Goal: Task Accomplishment & Management: Complete application form

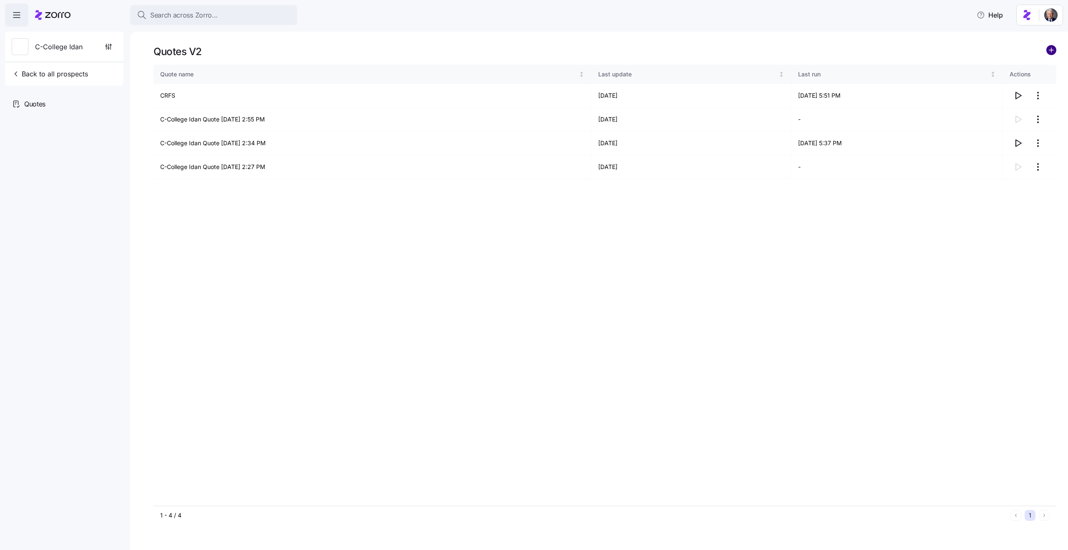
click at [1052, 52] on circle "add icon" at bounding box center [1050, 49] width 9 height 9
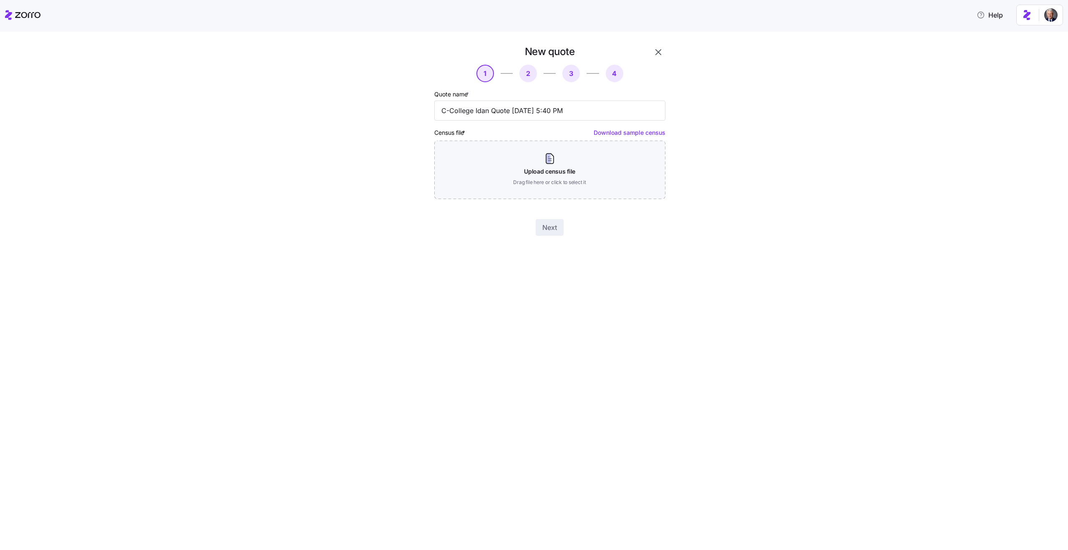
click at [531, 201] on div "New quote 1 2 3 4 Quote name * C-College Idan Quote [DATE] 5:40 PM Census file …" at bounding box center [550, 140] width 238 height 197
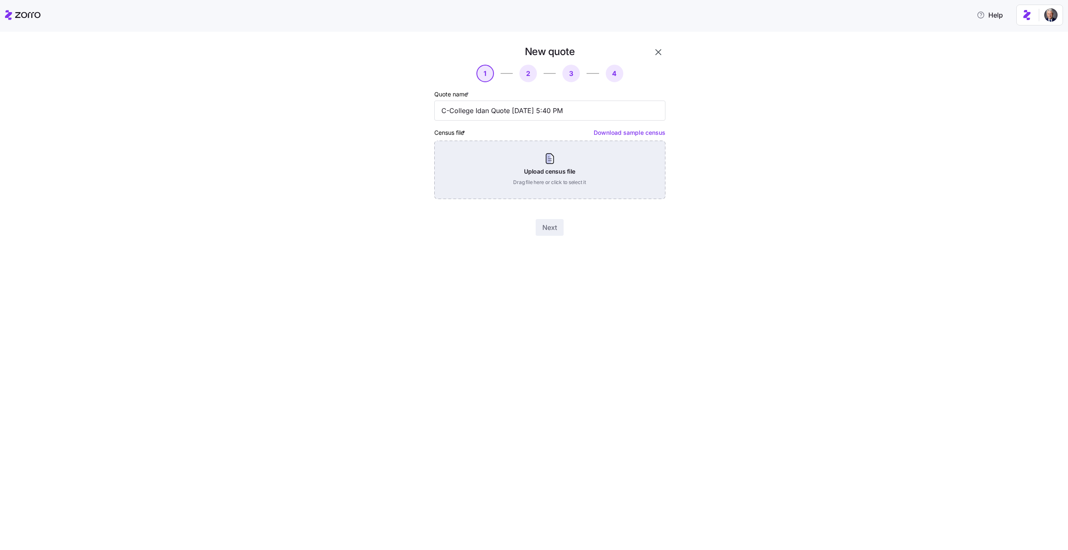
click at [526, 183] on div "Upload census file Drag file here or click to select it" at bounding box center [549, 170] width 231 height 58
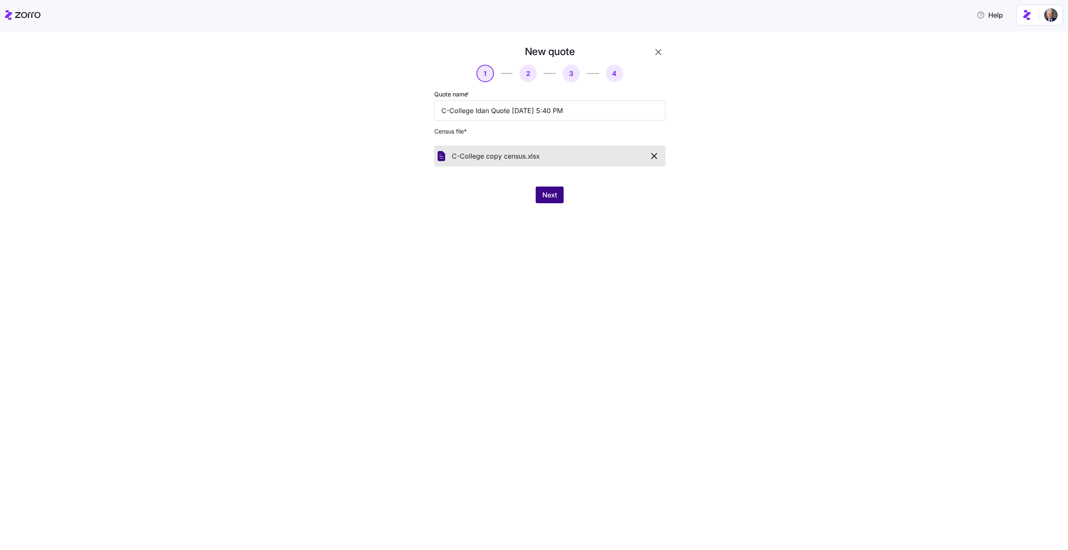
click at [543, 196] on span "Next" at bounding box center [549, 195] width 15 height 10
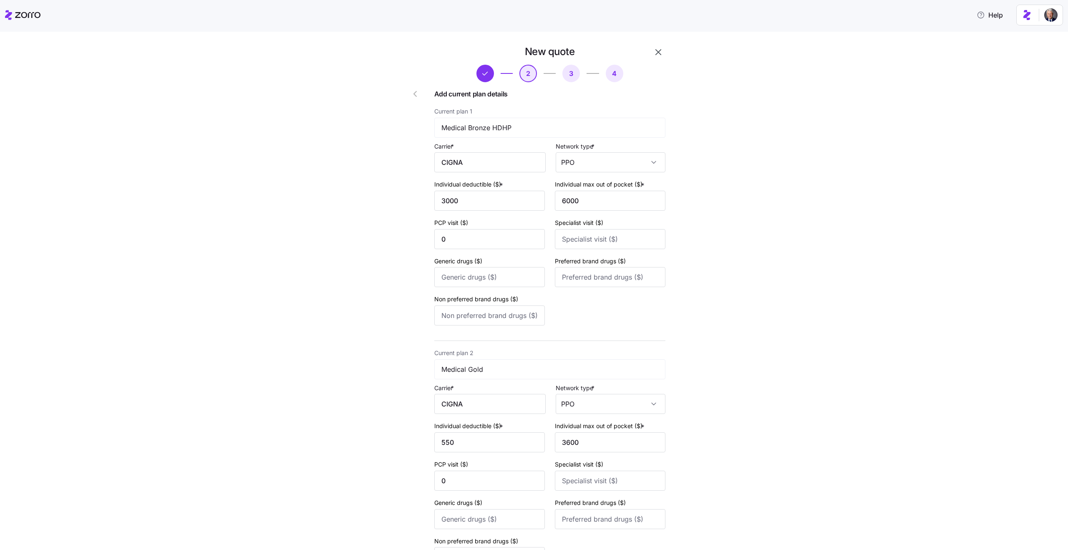
scroll to position [341, 0]
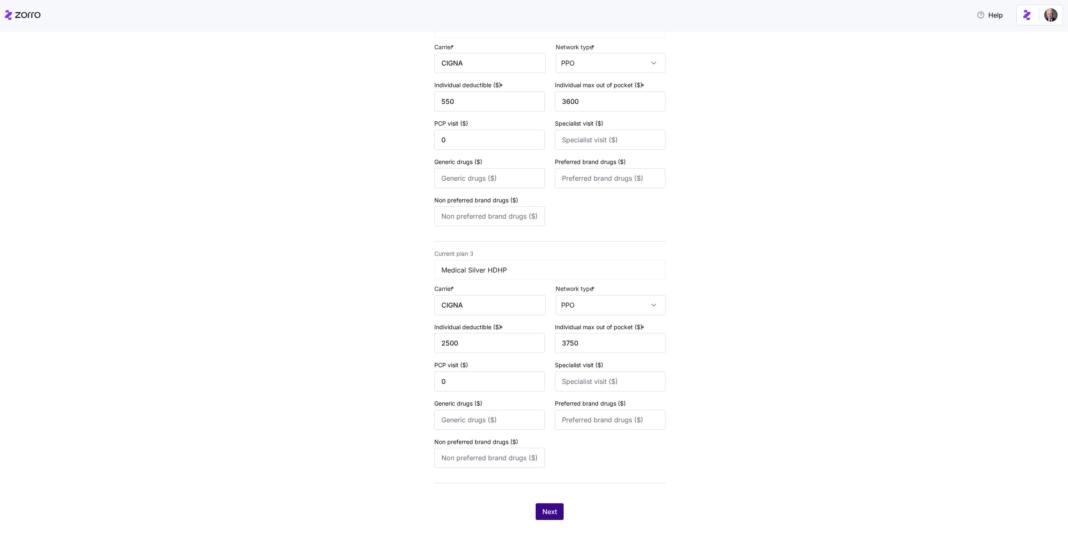
click at [548, 510] on span "Next" at bounding box center [549, 511] width 15 height 10
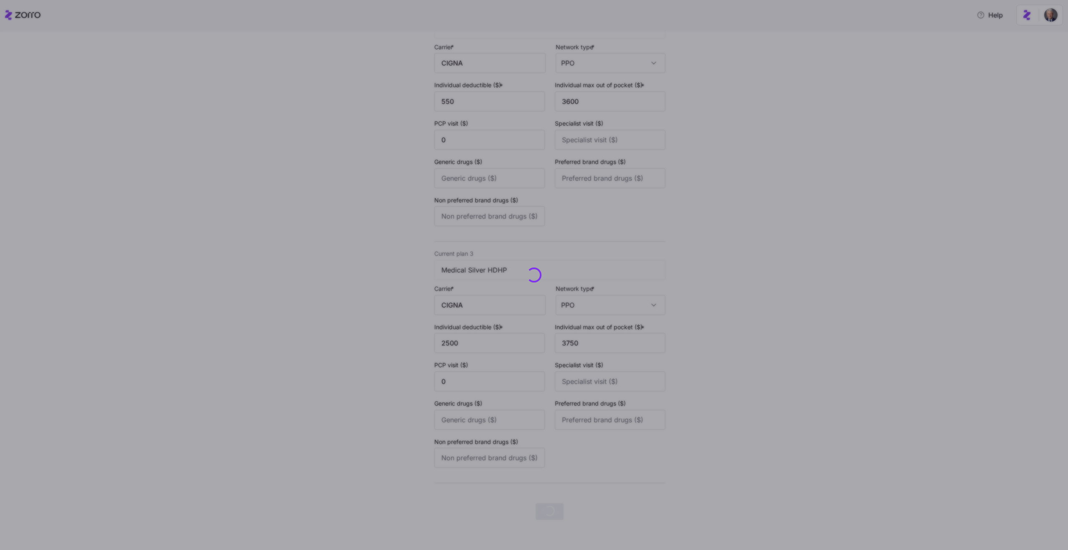
scroll to position [0, 0]
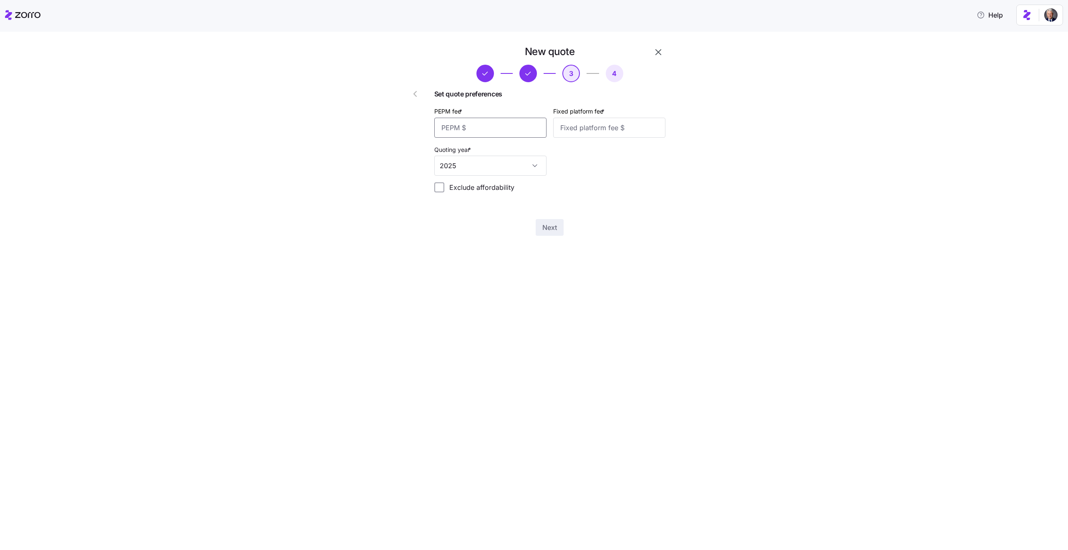
click at [461, 124] on input "PEPM fee *" at bounding box center [490, 128] width 112 height 20
type input "50"
click at [589, 130] on input "Fixed platform fee *" at bounding box center [609, 128] width 112 height 20
type input "200"
click at [548, 218] on div "New quote 3 4 Set quote preferences PEPM fee * 50 Fixed platform fee * 200 Quot…" at bounding box center [550, 140] width 238 height 197
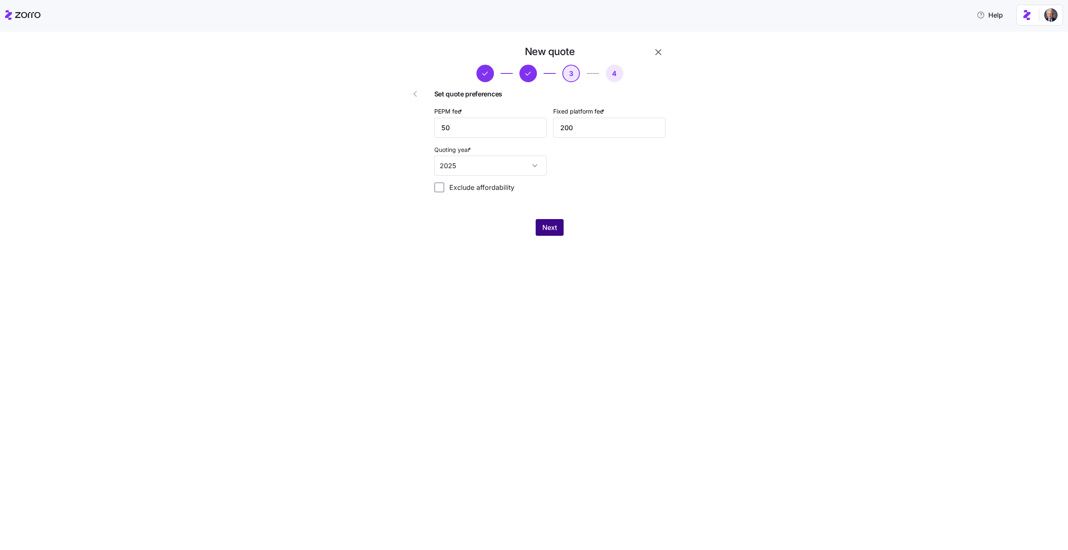
click at [555, 229] on span "Next" at bounding box center [549, 227] width 15 height 10
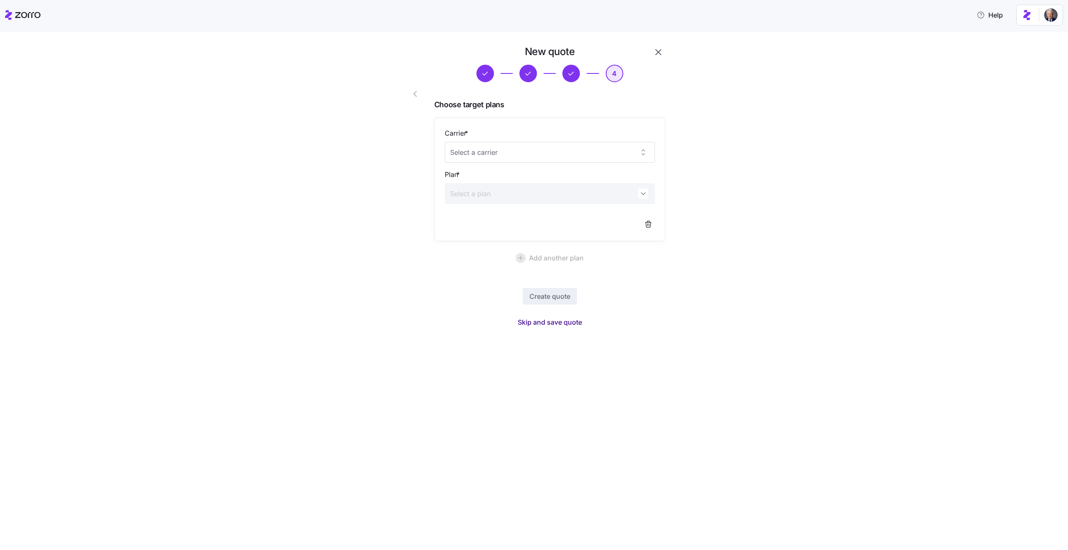
click at [541, 322] on span "Skip and save quote" at bounding box center [550, 322] width 64 height 10
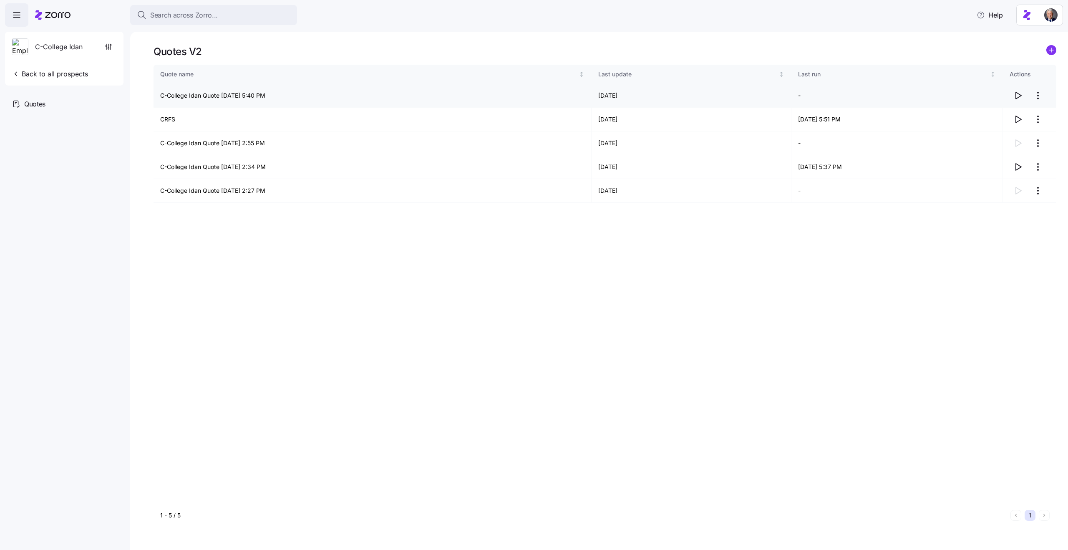
click at [1016, 95] on icon "button" at bounding box center [1018, 96] width 10 height 10
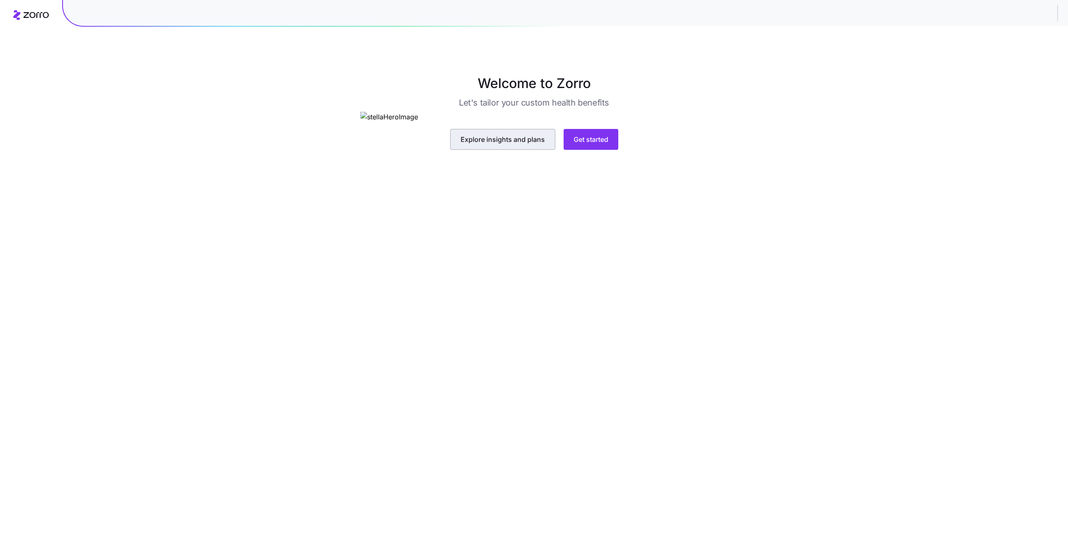
click at [516, 144] on span "Explore insights and plans" at bounding box center [502, 139] width 84 height 10
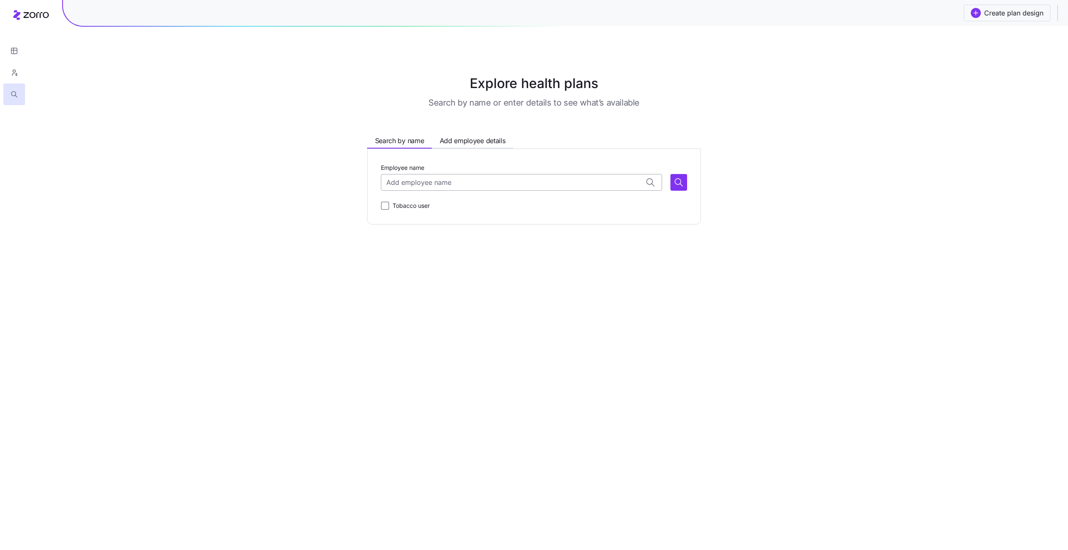
click at [444, 181] on input "Employee name" at bounding box center [521, 182] width 281 height 17
type input "l"
type input "a"
click at [576, 303] on main "Explore health plans Search by name or enter details to see what’s available Se…" at bounding box center [534, 275] width 1068 height 550
click at [1002, 13] on span "Create plan design" at bounding box center [1013, 13] width 59 height 10
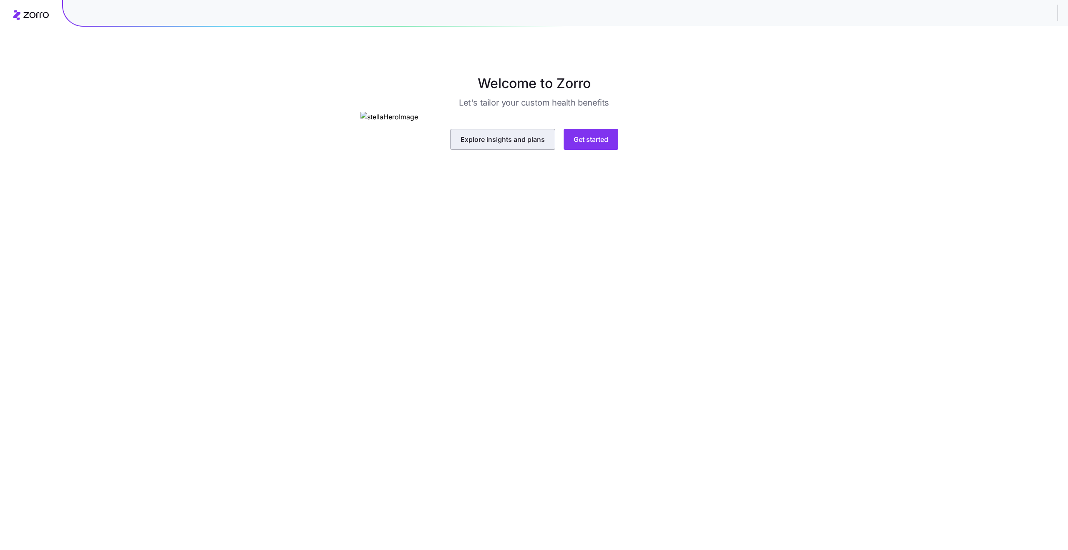
click at [500, 144] on span "Explore insights and plans" at bounding box center [502, 139] width 84 height 10
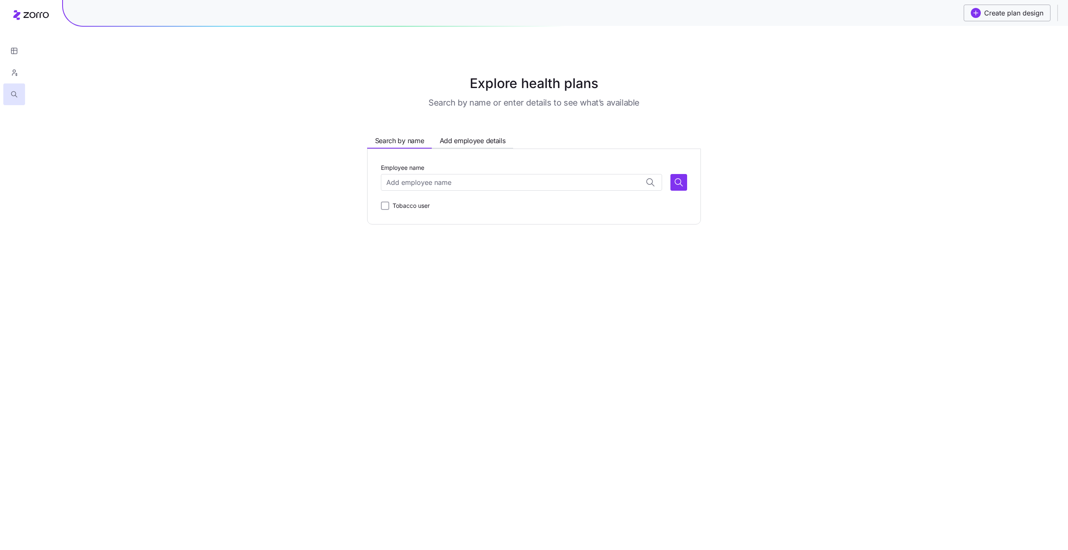
click at [991, 18] on span "Create plan design" at bounding box center [1013, 13] width 59 height 10
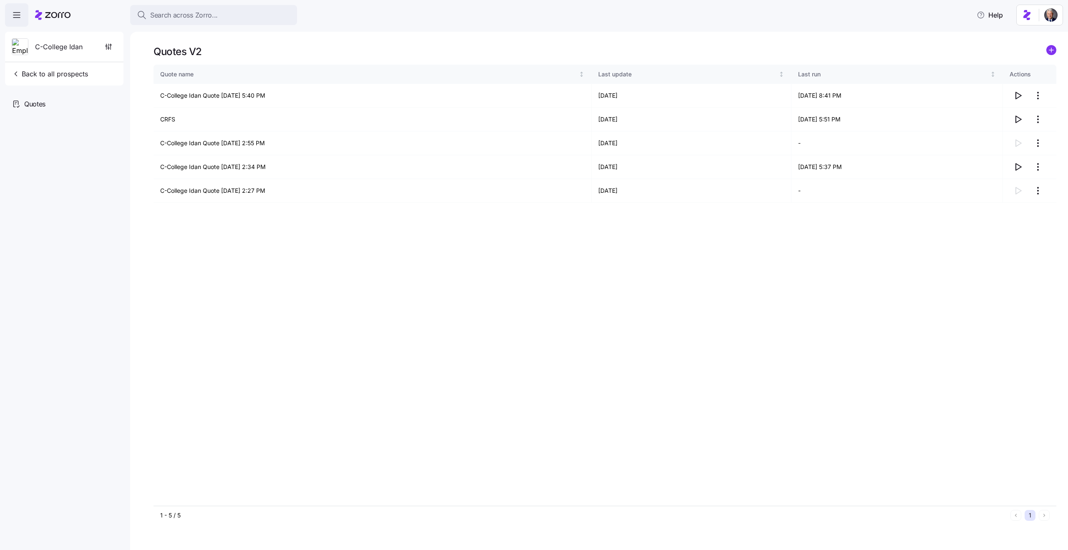
click at [63, 45] on span "C-College Idan" at bounding box center [59, 47] width 48 height 10
click at [45, 45] on span "C-College Idan" at bounding box center [59, 47] width 48 height 10
click at [1014, 97] on icon "button" at bounding box center [1018, 96] width 10 height 10
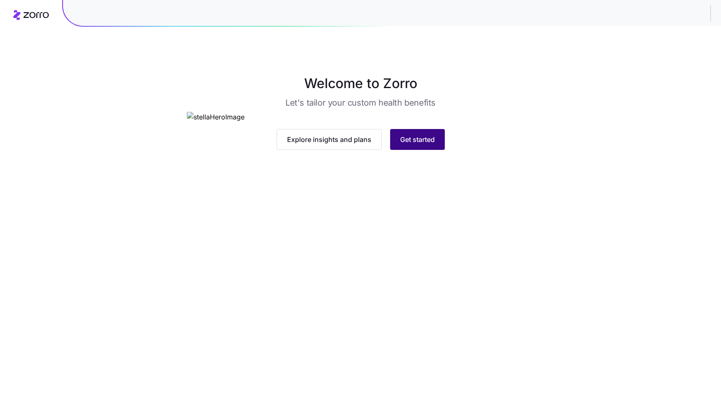
click at [417, 150] on button "Get started" at bounding box center [417, 139] width 55 height 21
